Goal: Task Accomplishment & Management: Complete application form

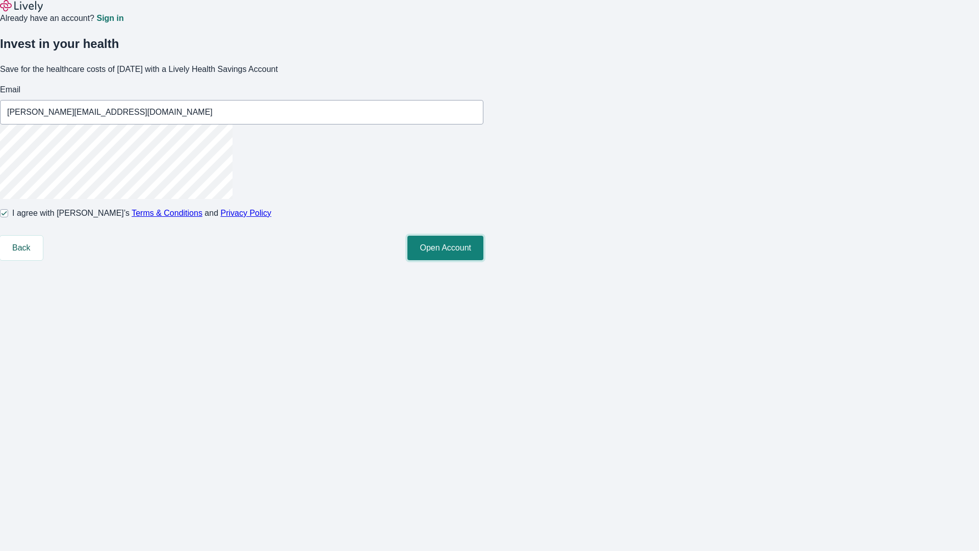
click at [483, 260] on button "Open Account" at bounding box center [445, 248] width 76 height 24
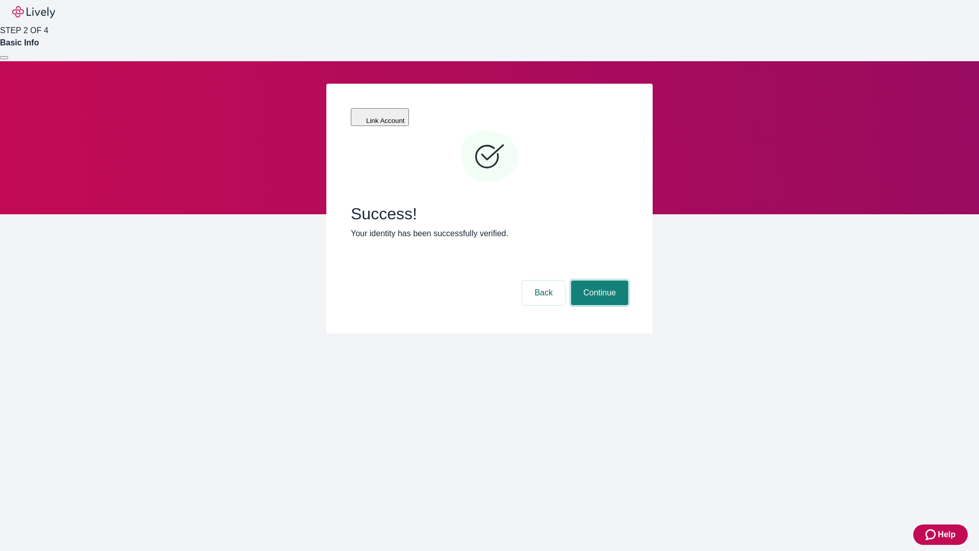
click at [598, 280] on button "Continue" at bounding box center [599, 292] width 57 height 24
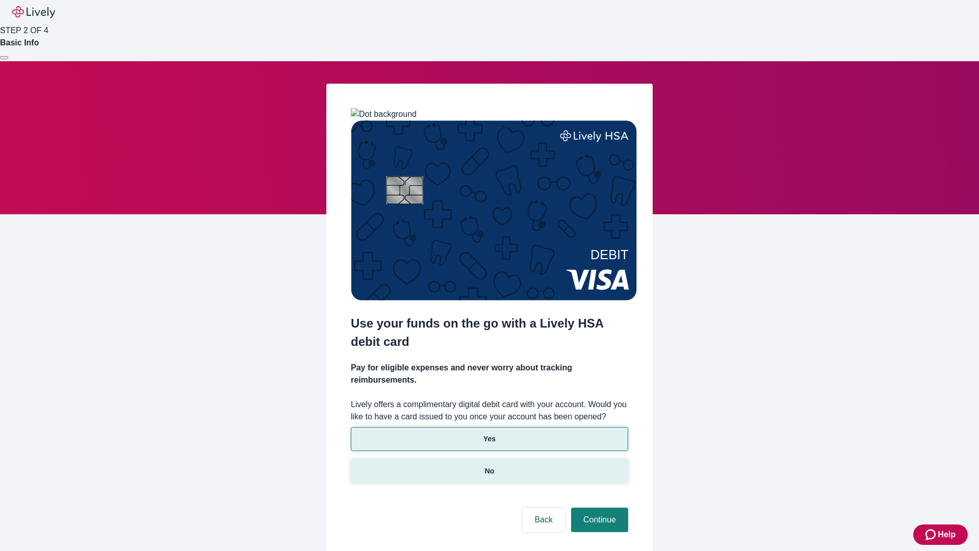
click at [489, 465] on p "No" at bounding box center [490, 470] width 10 height 11
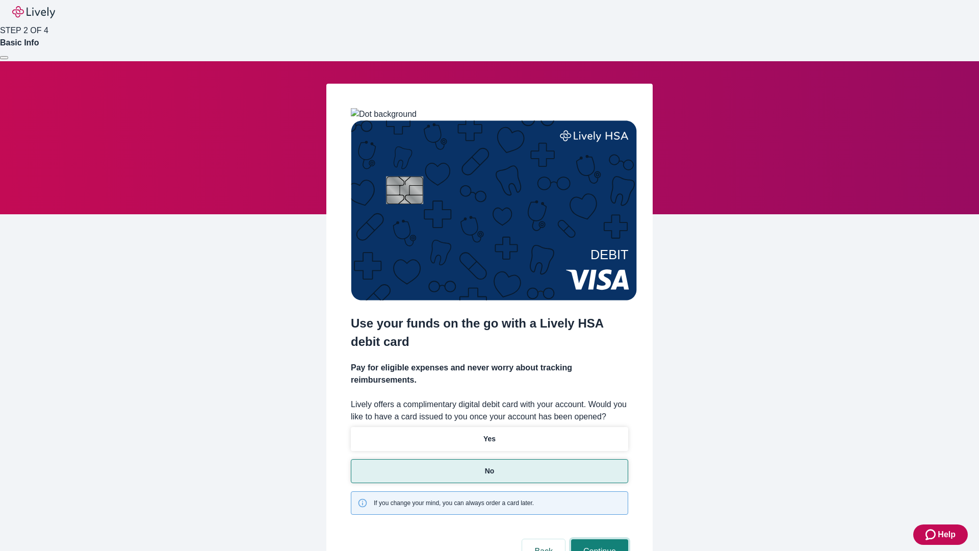
click at [598, 539] on button "Continue" at bounding box center [599, 551] width 57 height 24
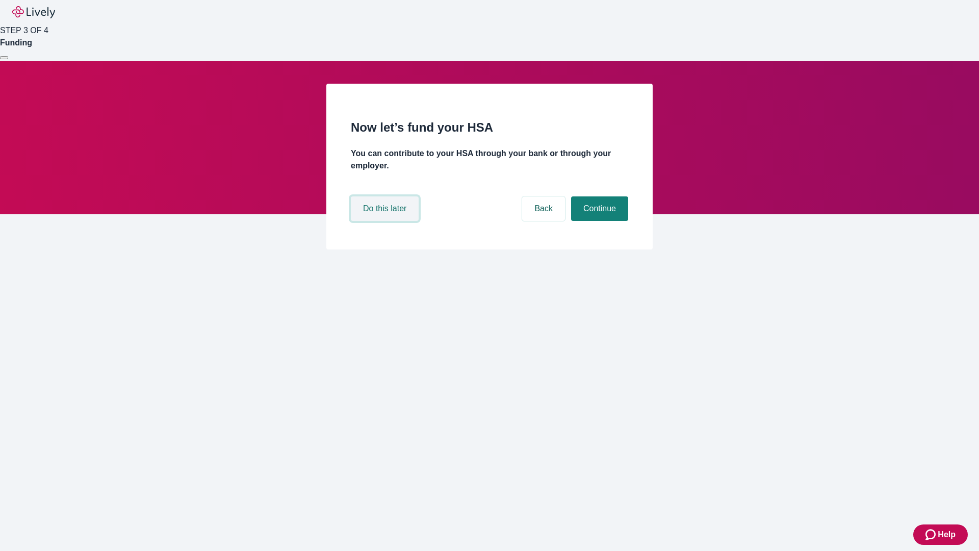
click at [386, 221] on button "Do this later" at bounding box center [385, 208] width 68 height 24
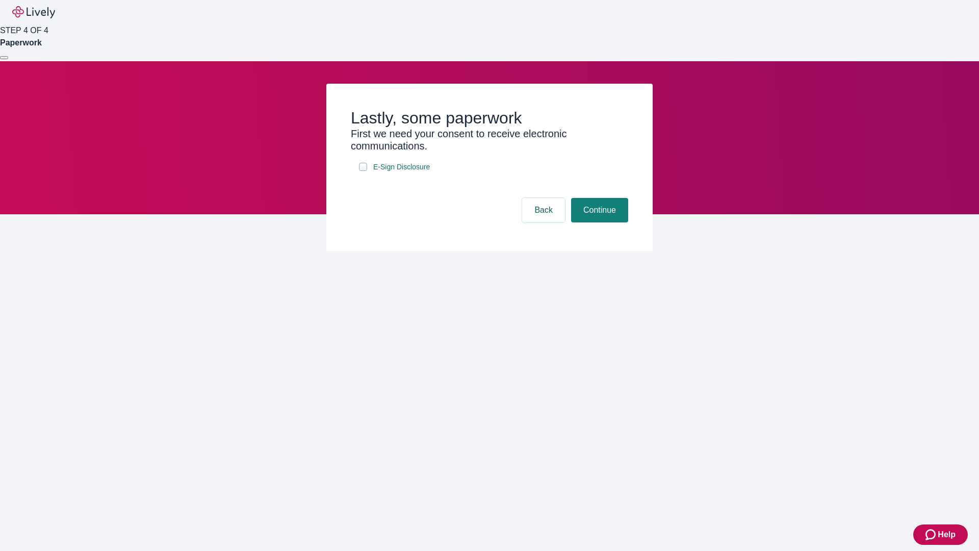
click at [363, 171] on input "E-Sign Disclosure" at bounding box center [363, 167] width 8 height 8
checkbox input "true"
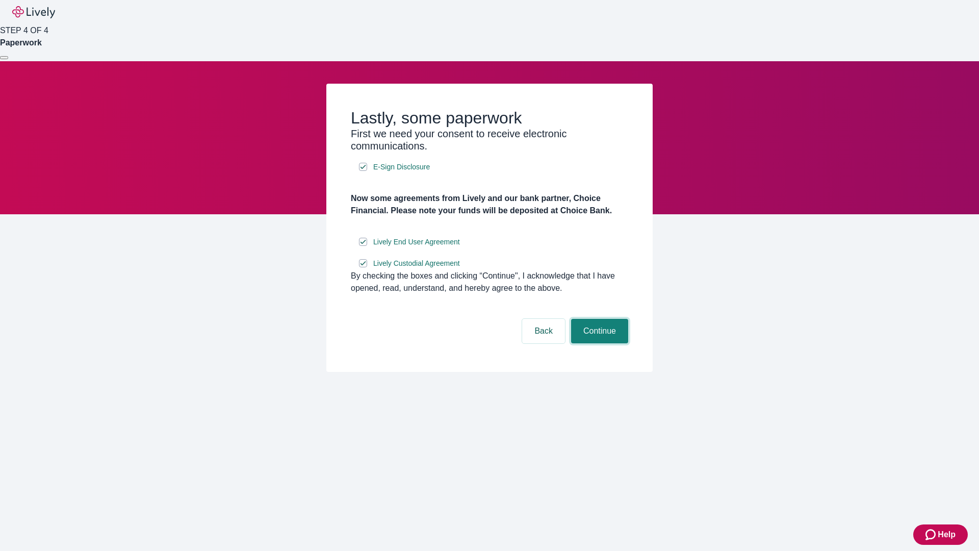
click at [598, 343] on button "Continue" at bounding box center [599, 331] width 57 height 24
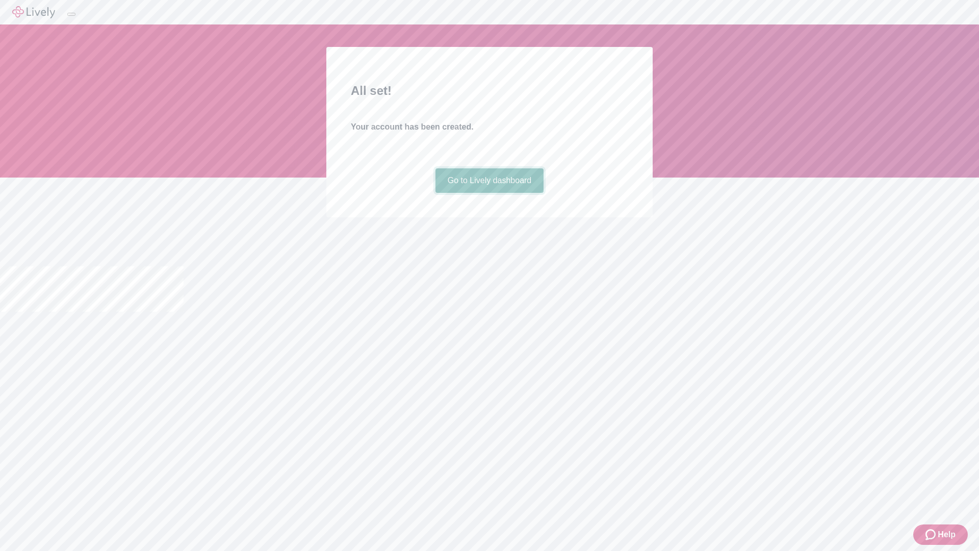
click at [489, 193] on link "Go to Lively dashboard" at bounding box center [489, 180] width 109 height 24
